Goal: Register for event/course

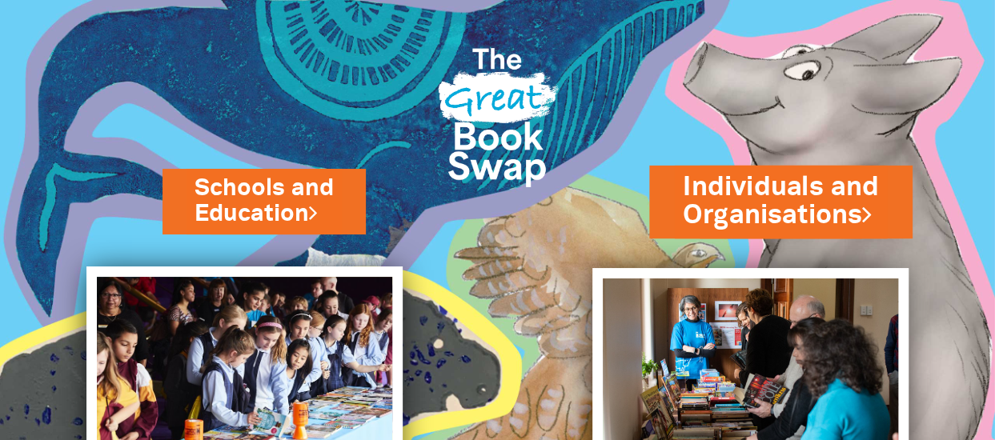
click at [778, 196] on link "Individuals and Organisations" at bounding box center [781, 201] width 196 height 65
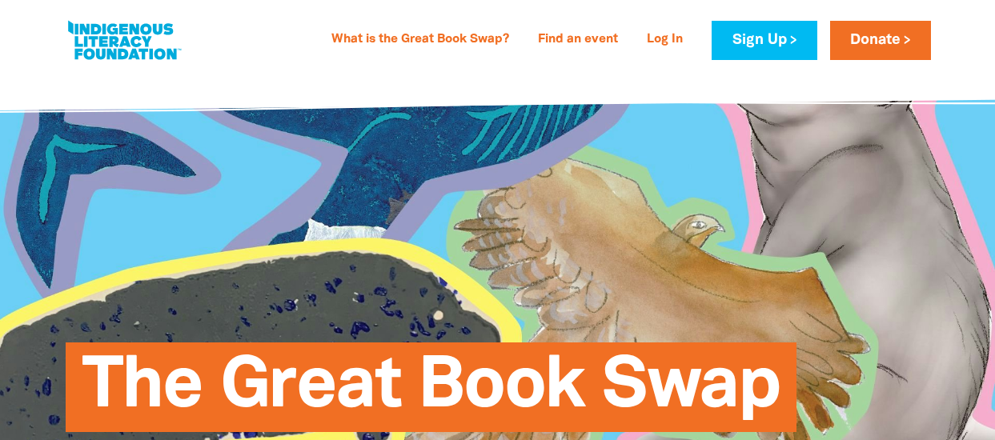
select select "AU"
click at [452, 35] on link "What is the Great Book Swap?" at bounding box center [420, 40] width 197 height 26
select select "AU"
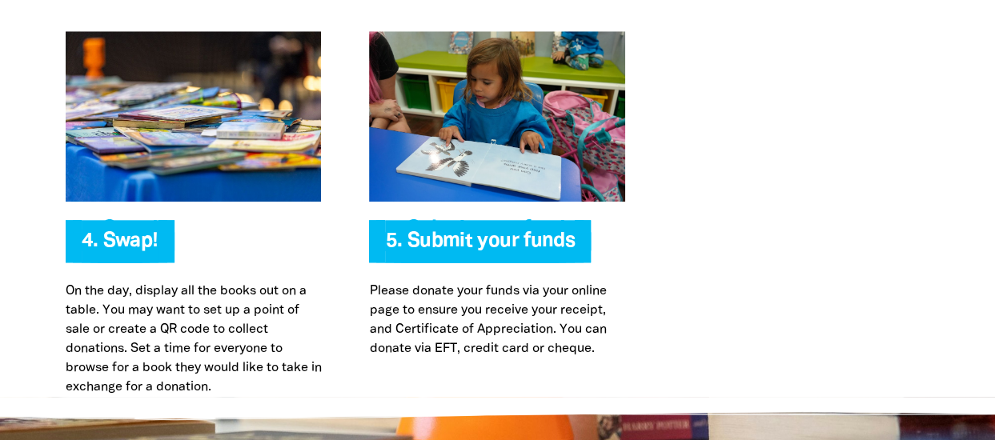
scroll to position [3654, 0]
